Goal: Information Seeking & Learning: Learn about a topic

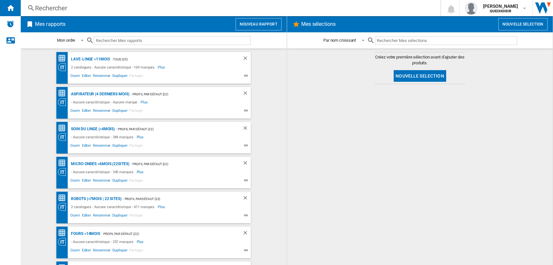
click at [153, 13] on div "Rechercher Rechercher 0 [PERSON_NAME] QUECHOISIR QUECHOISIR Mes paramètres Se d…" at bounding box center [287, 8] width 532 height 16
click at [172, 10] on div "Rechercher" at bounding box center [229, 8] width 388 height 9
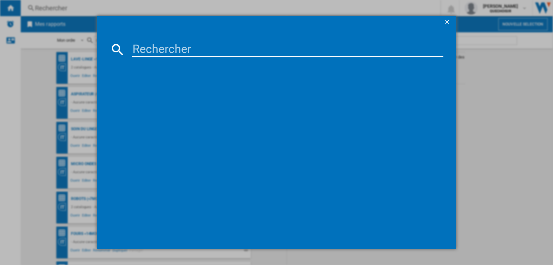
paste input "GV9821"
type input "GV9821"
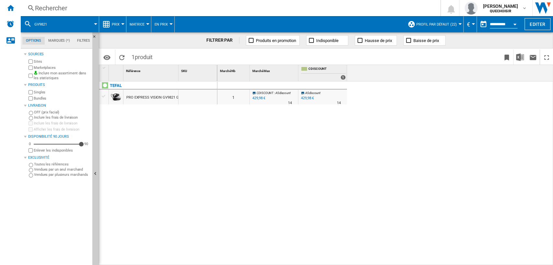
click at [45, 68] on label "Marketplaces" at bounding box center [62, 67] width 56 height 5
click at [46, 98] on label "Bundles" at bounding box center [62, 98] width 56 height 5
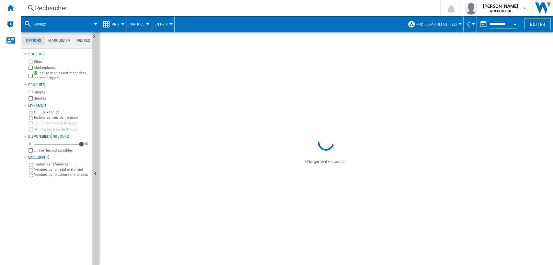
click at [432, 28] on button "Profil par défaut (22)" at bounding box center [438, 24] width 44 height 16
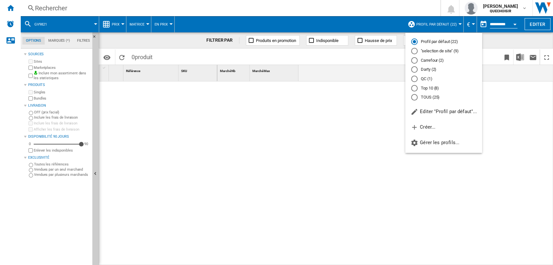
click at [427, 97] on md-radio-button "TOUS (25)" at bounding box center [443, 98] width 65 height 6
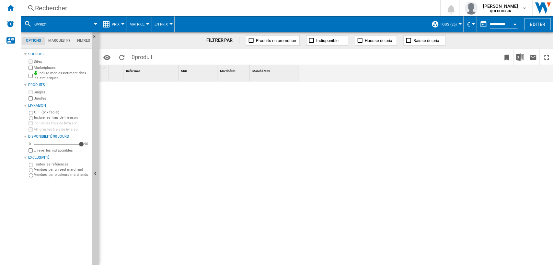
click at [167, 12] on div "Rechercher" at bounding box center [229, 8] width 388 height 9
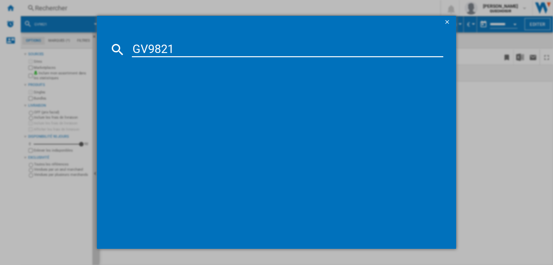
type input "GV982"
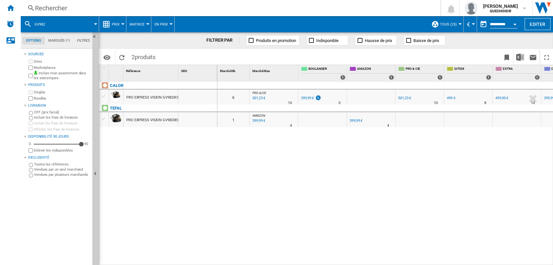
click at [146, 29] on button "Matrice" at bounding box center [138, 24] width 18 height 16
click at [140, 58] on span "Classement" at bounding box center [144, 56] width 27 height 6
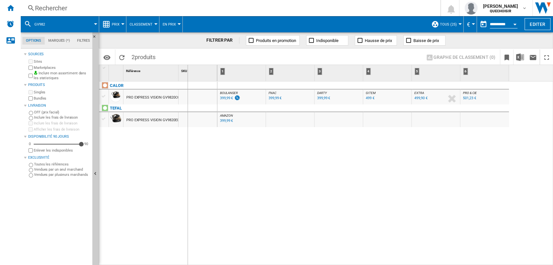
drag, startPoint x: 176, startPoint y: 73, endPoint x: 187, endPoint y: 73, distance: 10.7
